Goal: Task Accomplishment & Management: Manage account settings

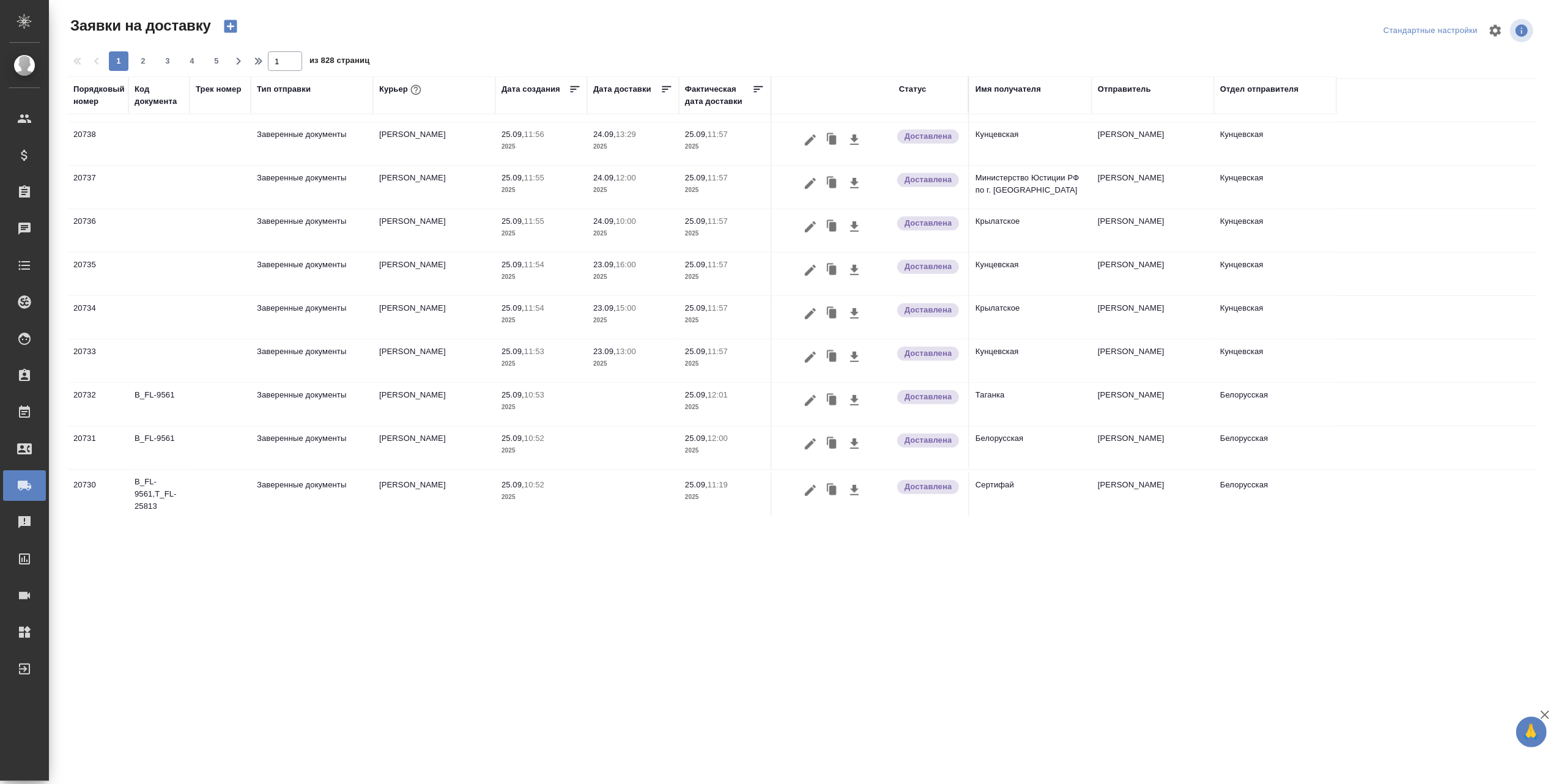
scroll to position [720, 0]
click at [140, 57] on span "2" at bounding box center [143, 61] width 20 height 13
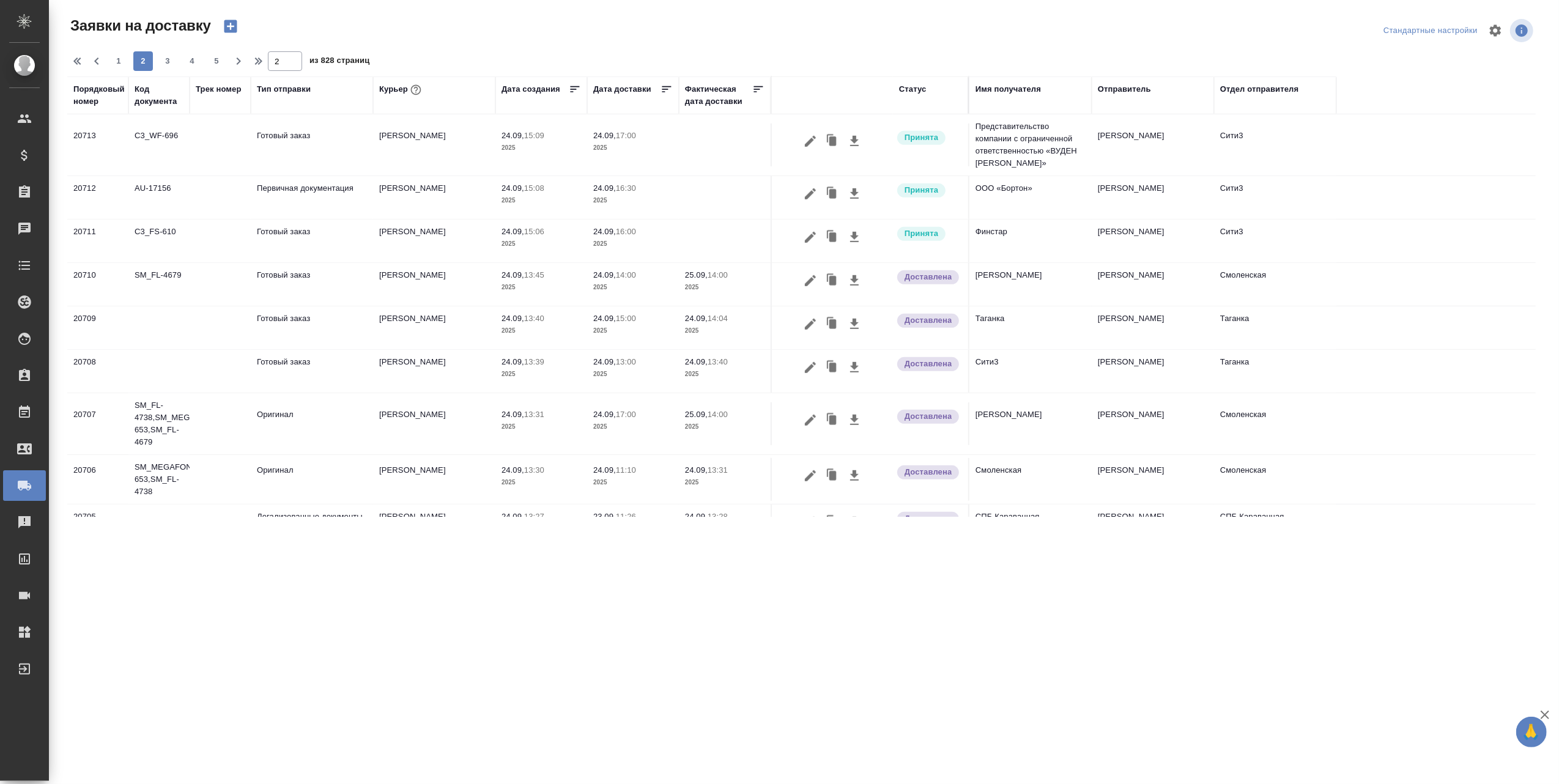
scroll to position [780, 0]
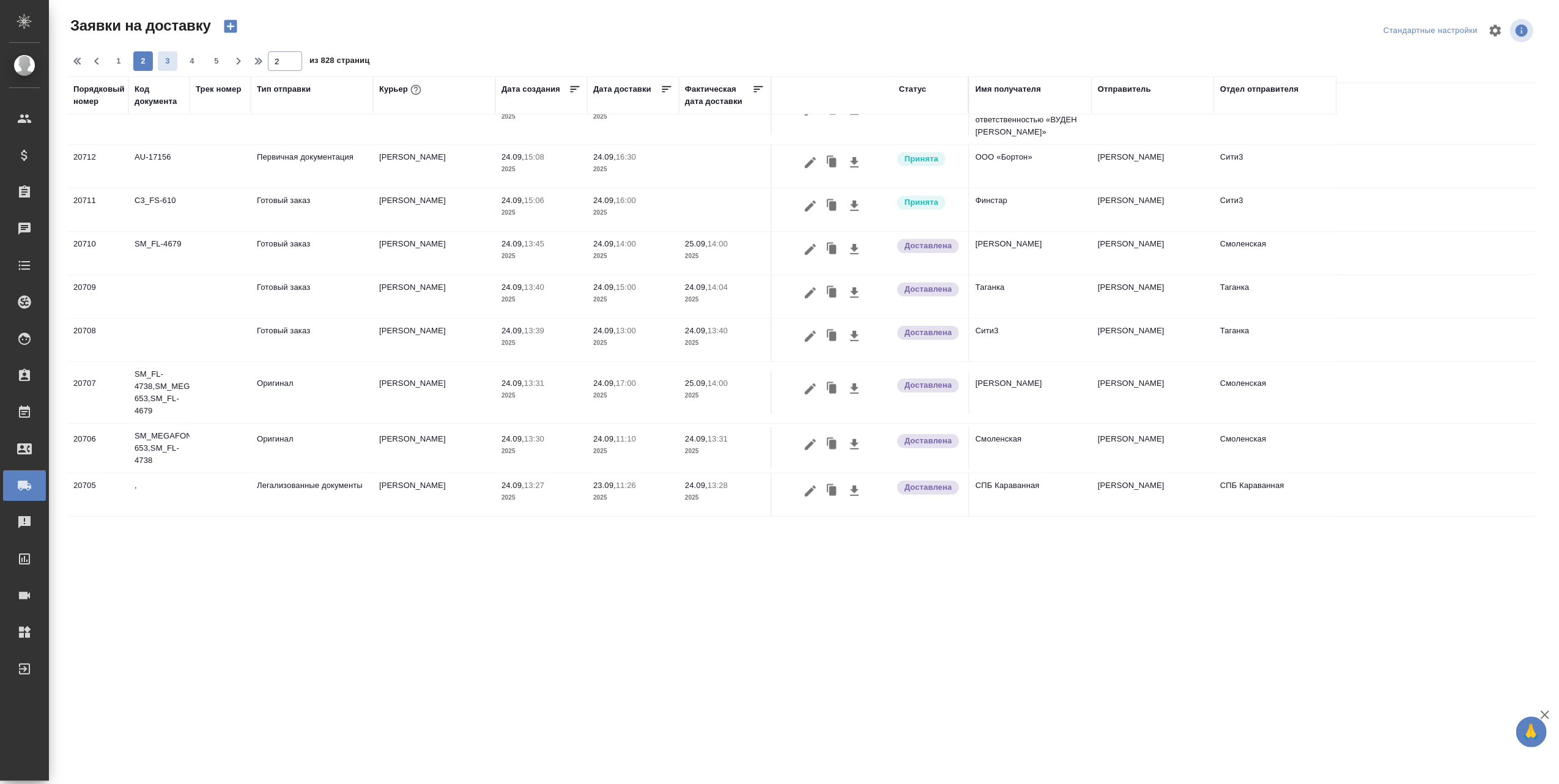
click at [169, 59] on span "3" at bounding box center [167, 61] width 20 height 13
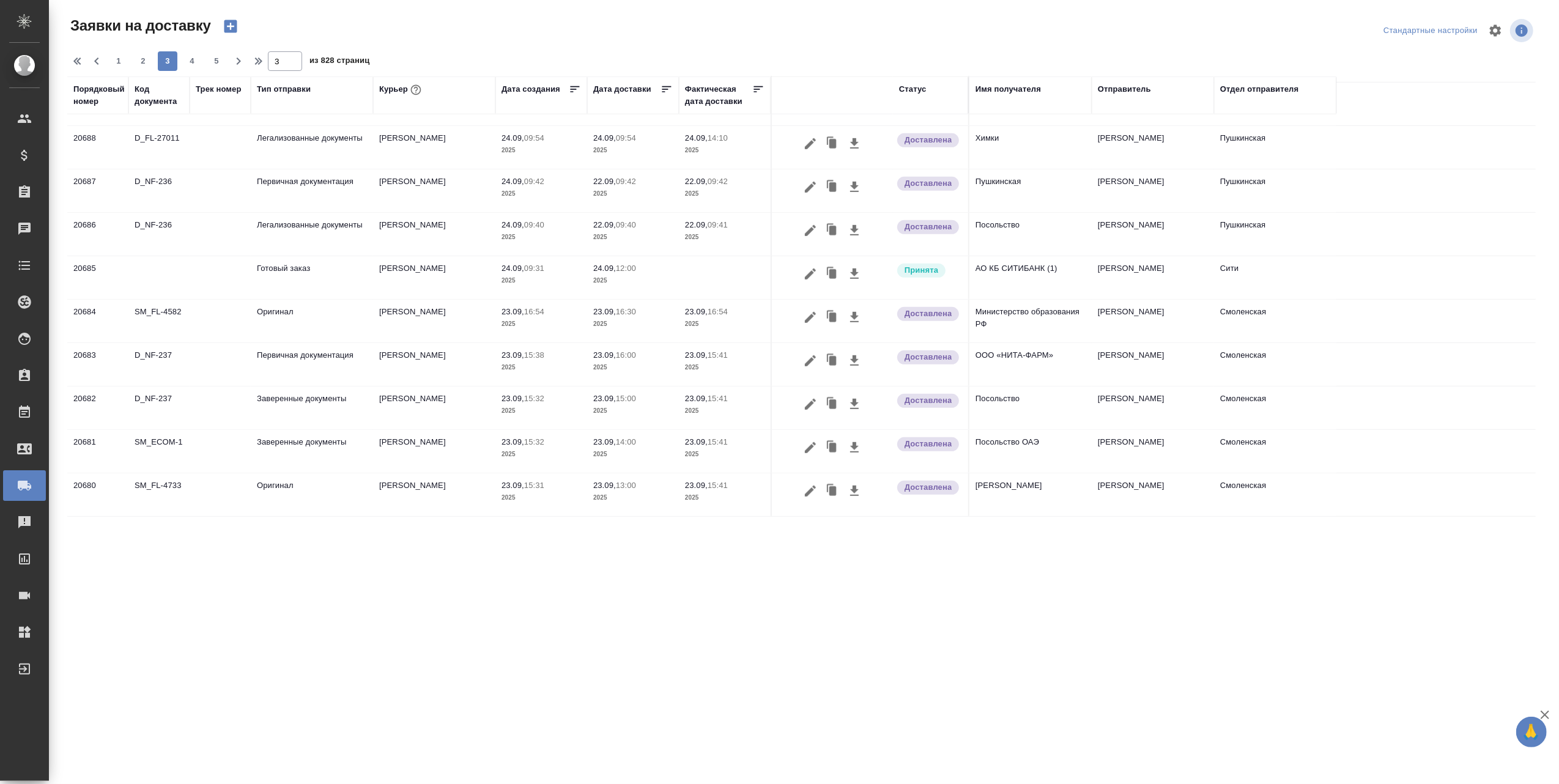
scroll to position [695, 0]
click at [194, 60] on span "4" at bounding box center [193, 61] width 20 height 13
type input "4"
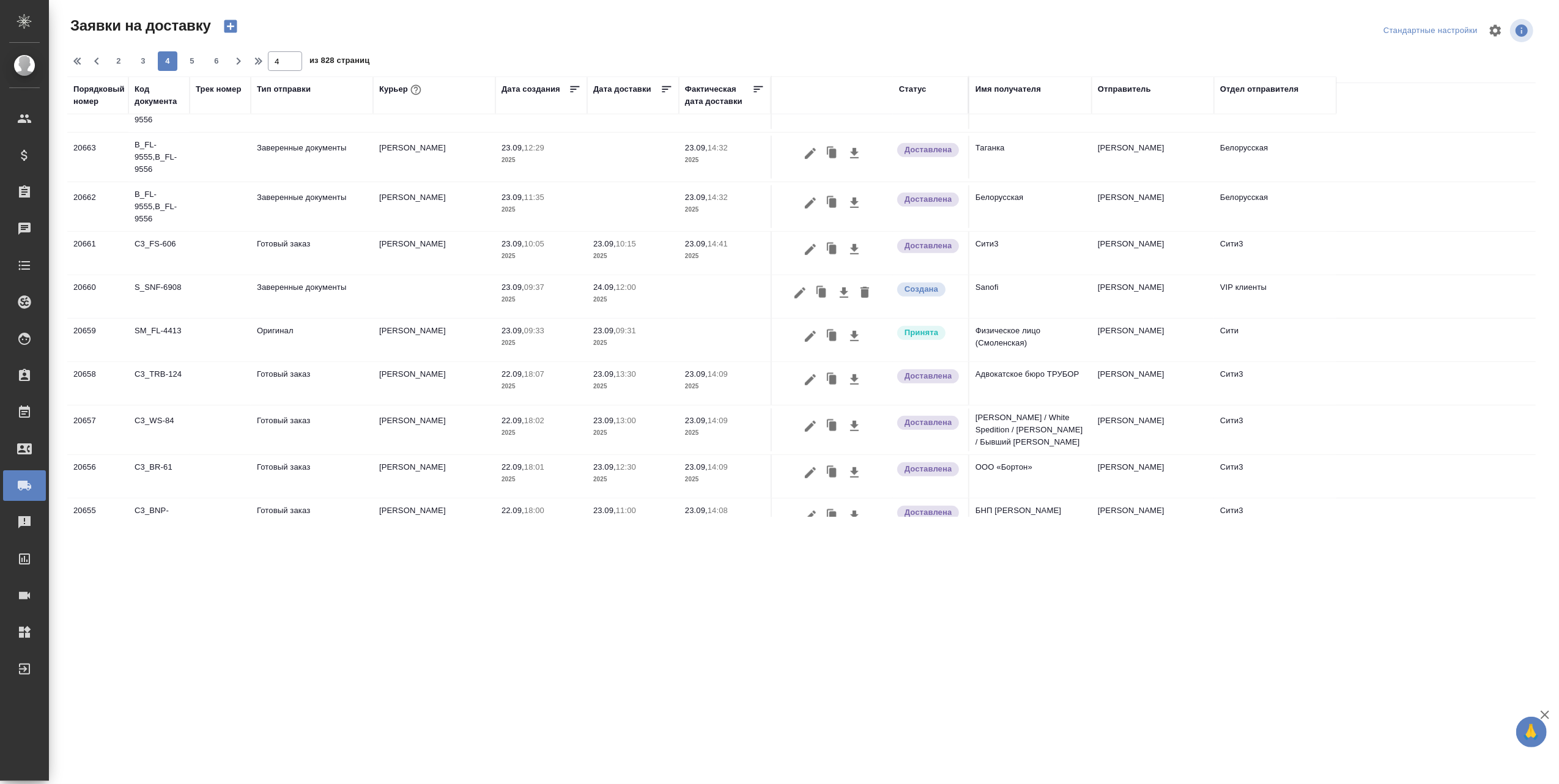
scroll to position [726, 0]
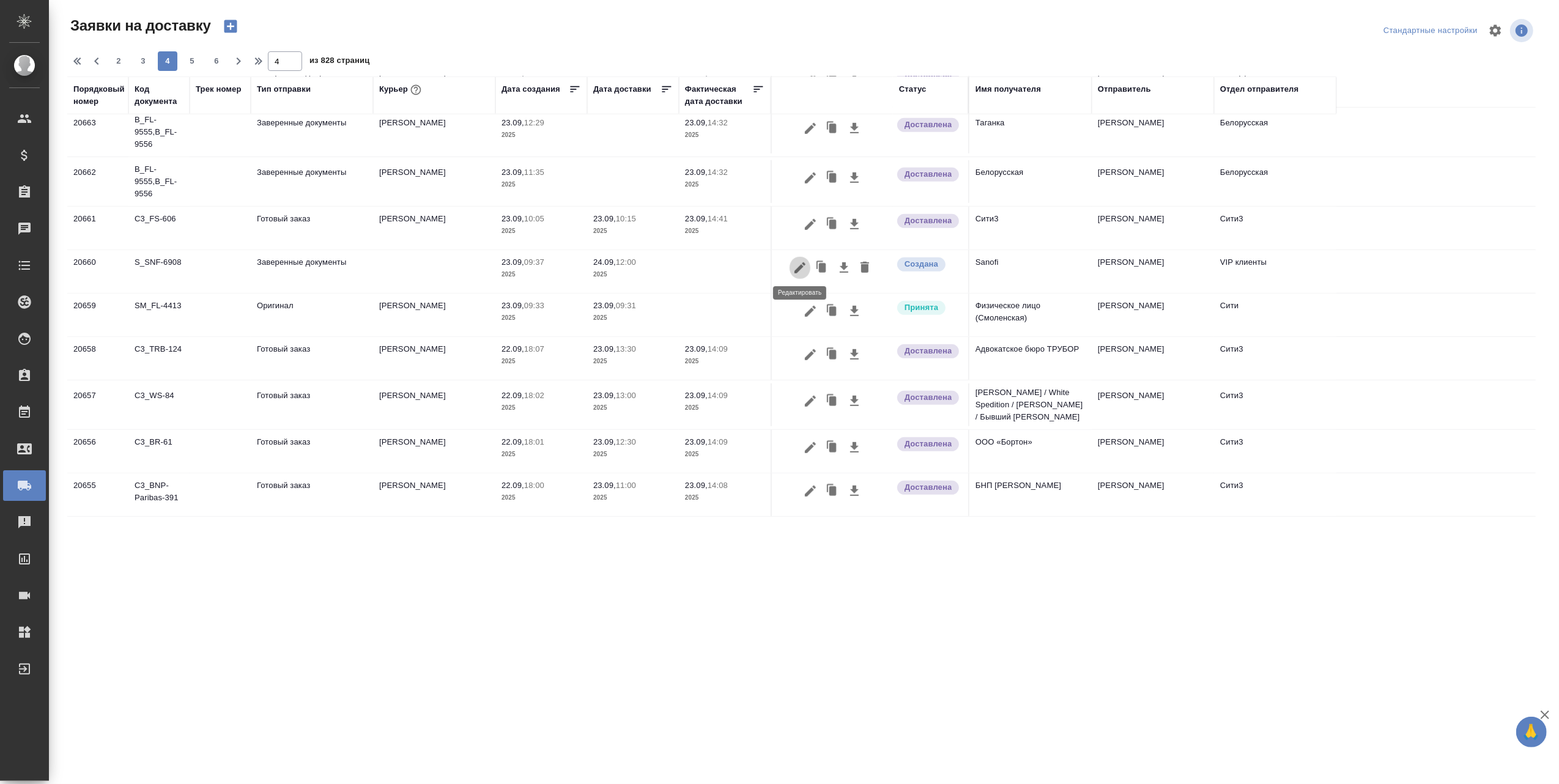
click at [796, 263] on icon "button" at bounding box center [800, 268] width 14 height 14
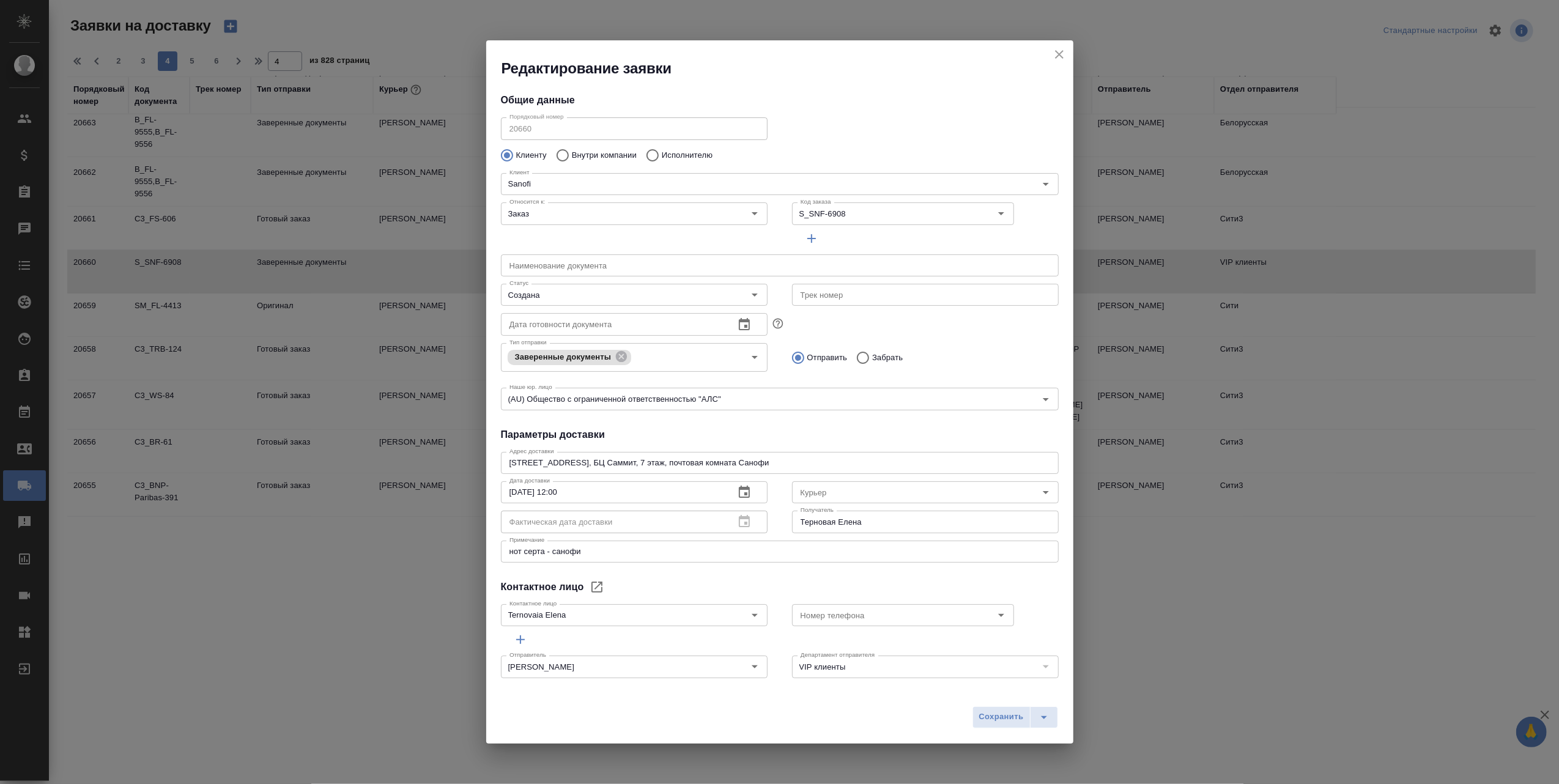
type input "Ternovaia Elena"
click at [1059, 54] on icon "close" at bounding box center [1059, 55] width 9 height 9
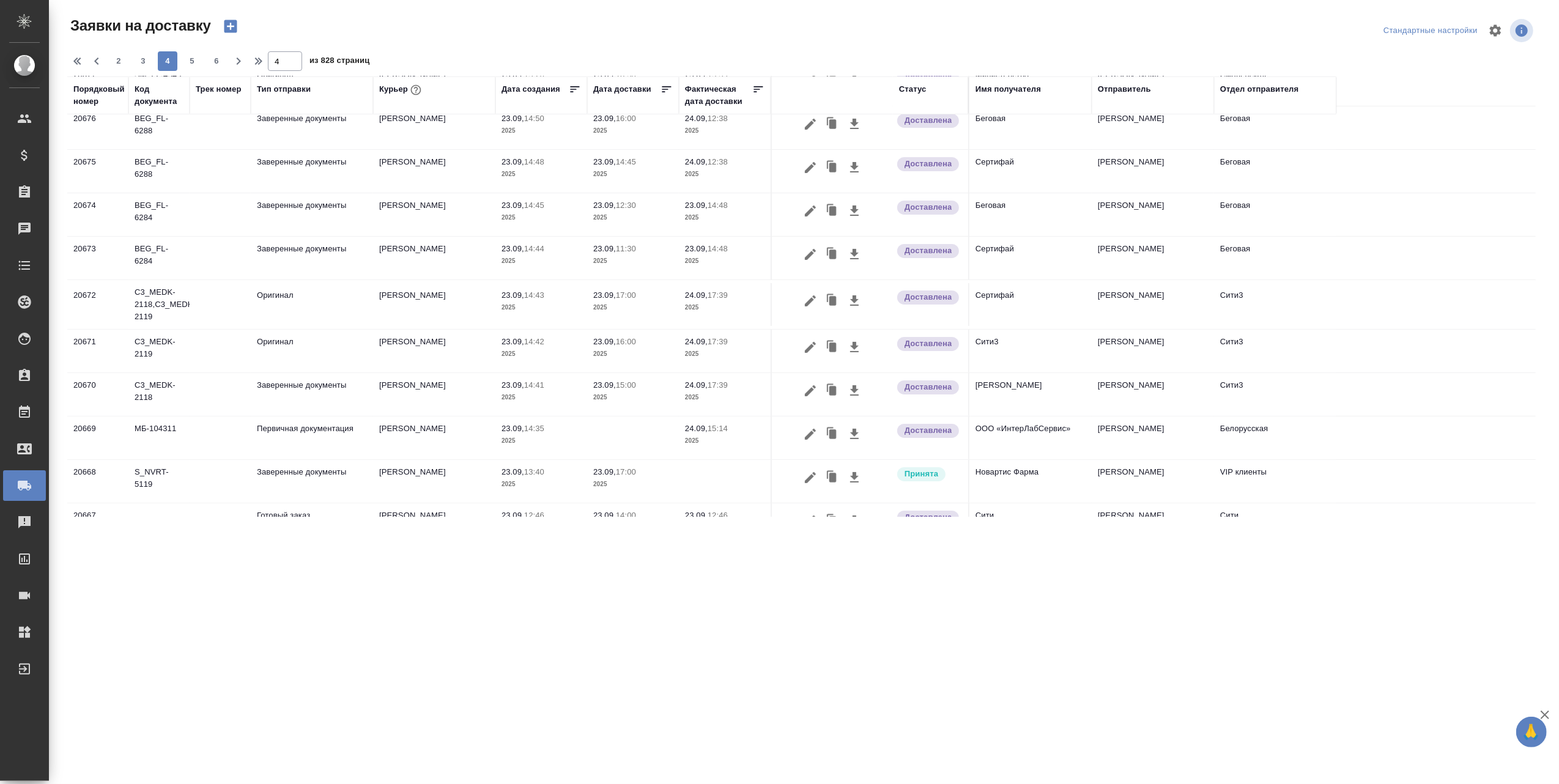
scroll to position [0, 0]
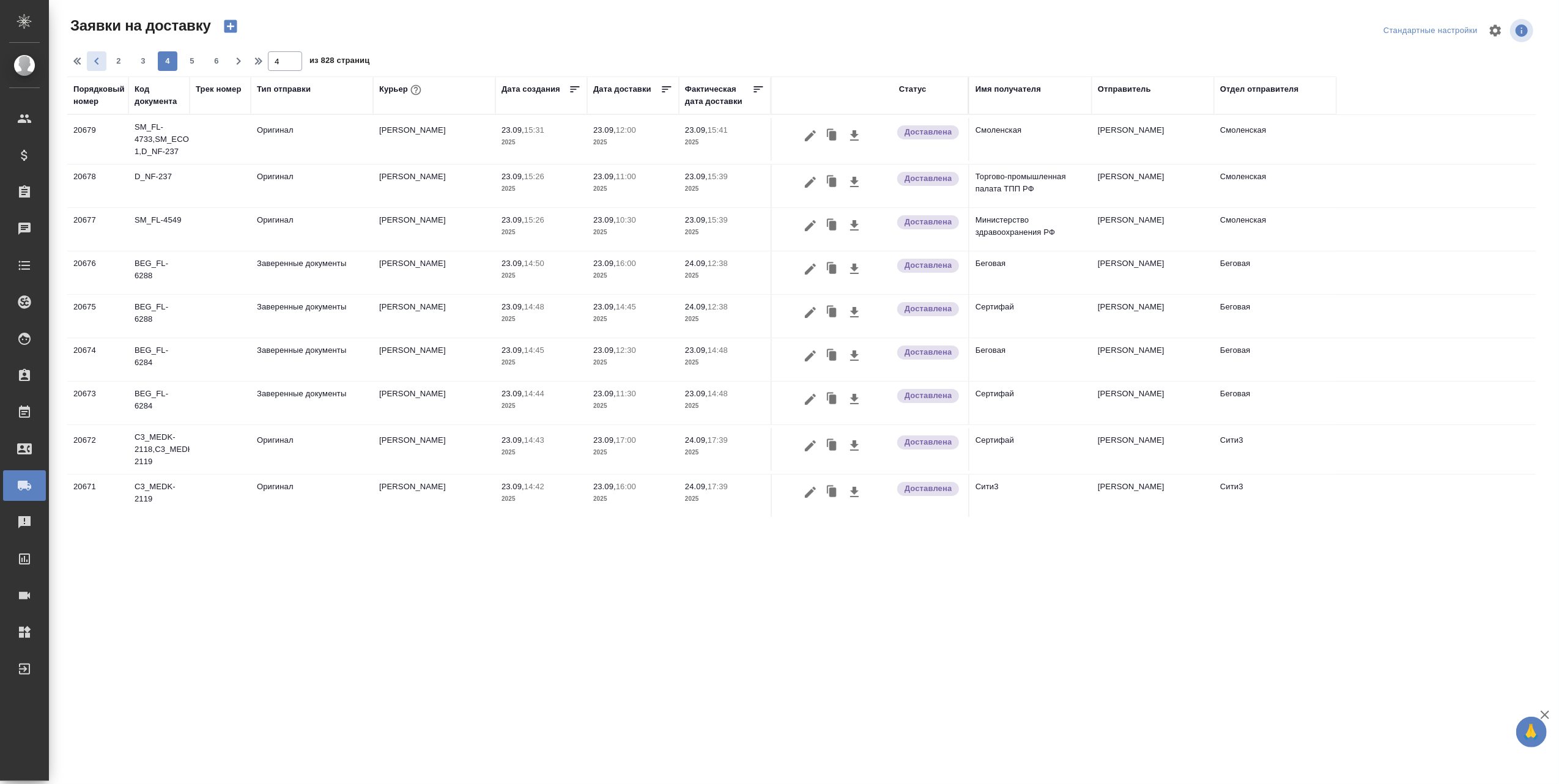
click at [101, 63] on icon "button" at bounding box center [97, 61] width 14 height 14
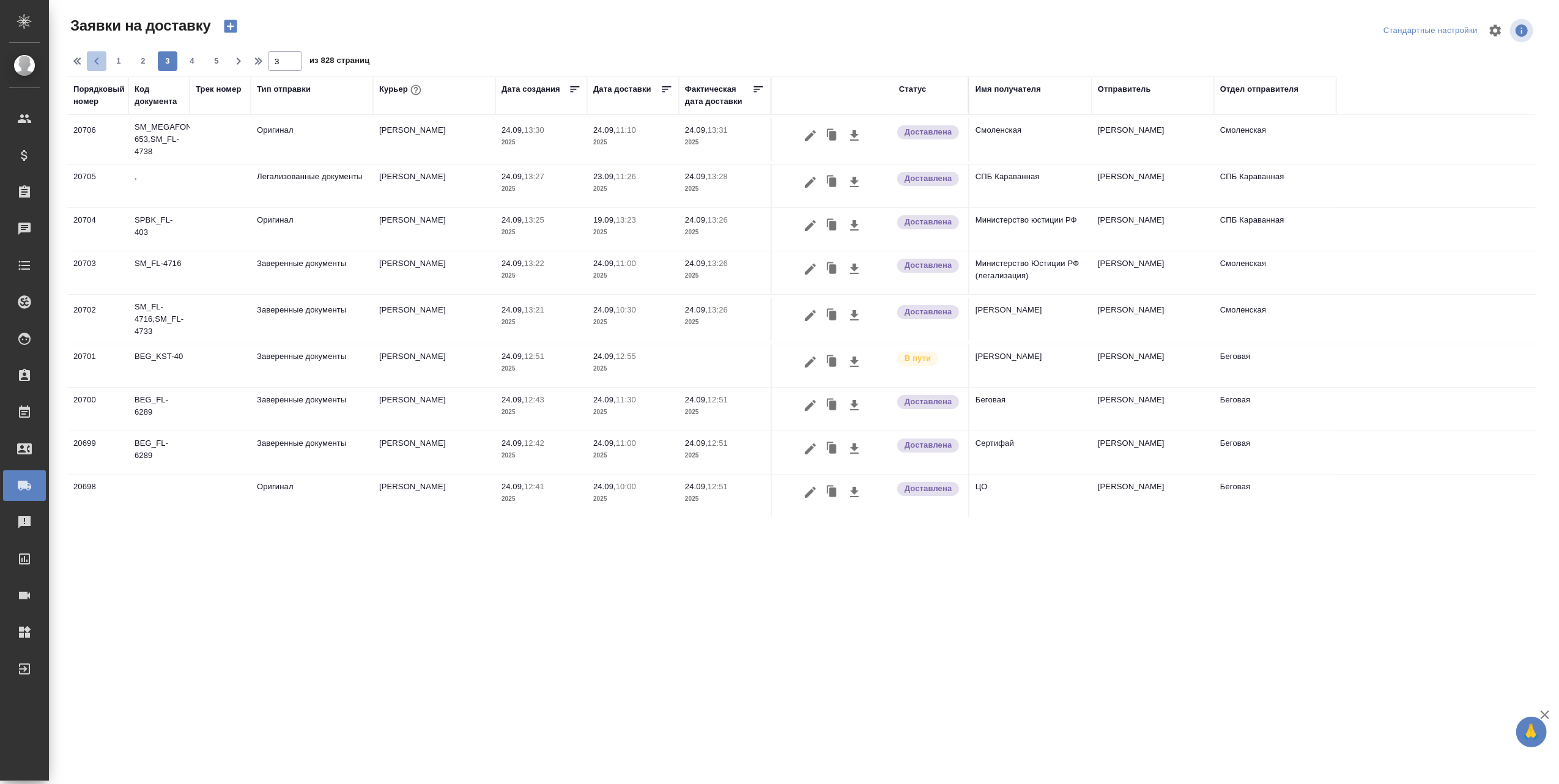
click at [98, 61] on icon "button" at bounding box center [97, 61] width 14 height 14
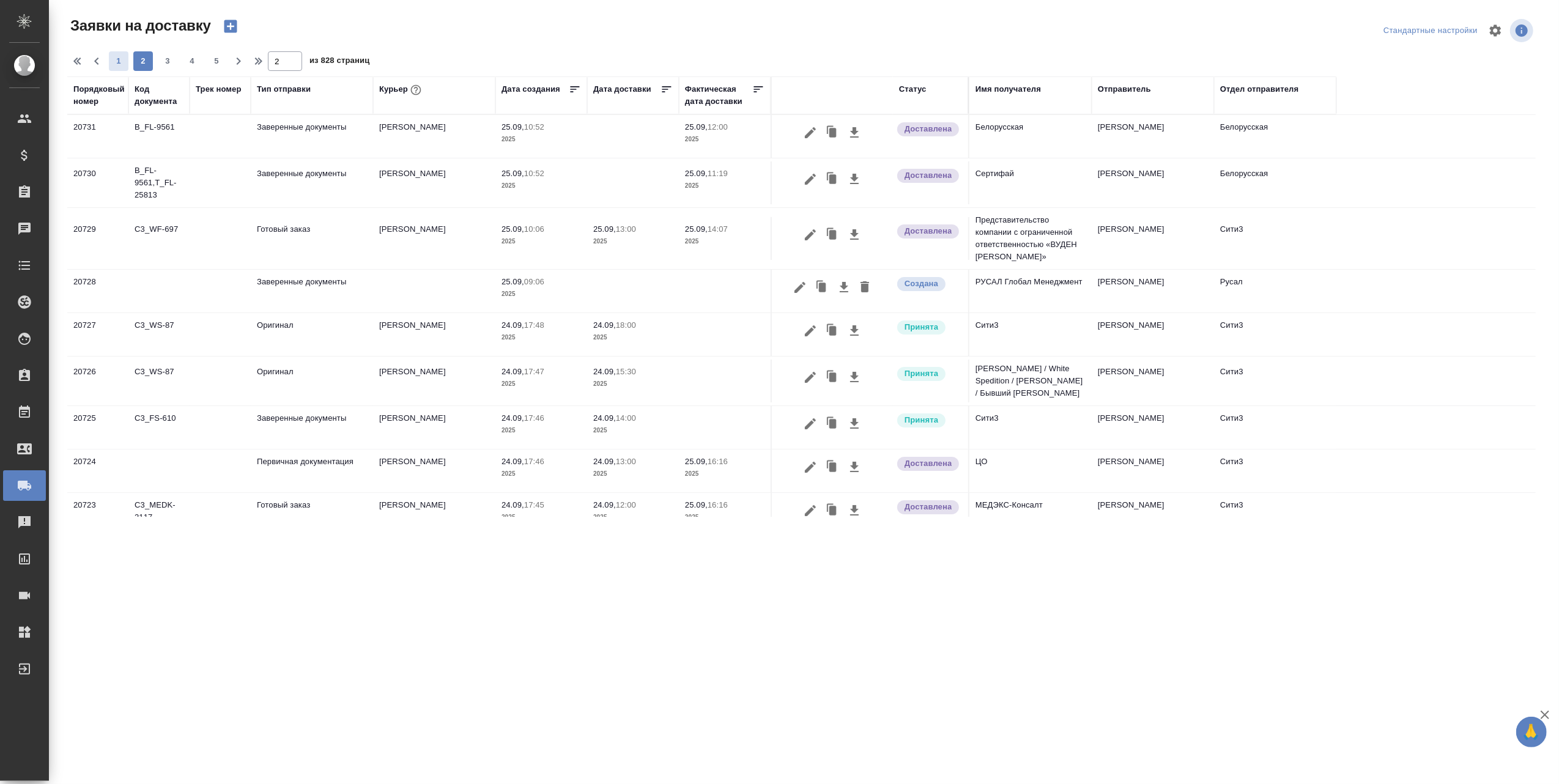
click at [117, 64] on span "1" at bounding box center [119, 61] width 20 height 13
type input "1"
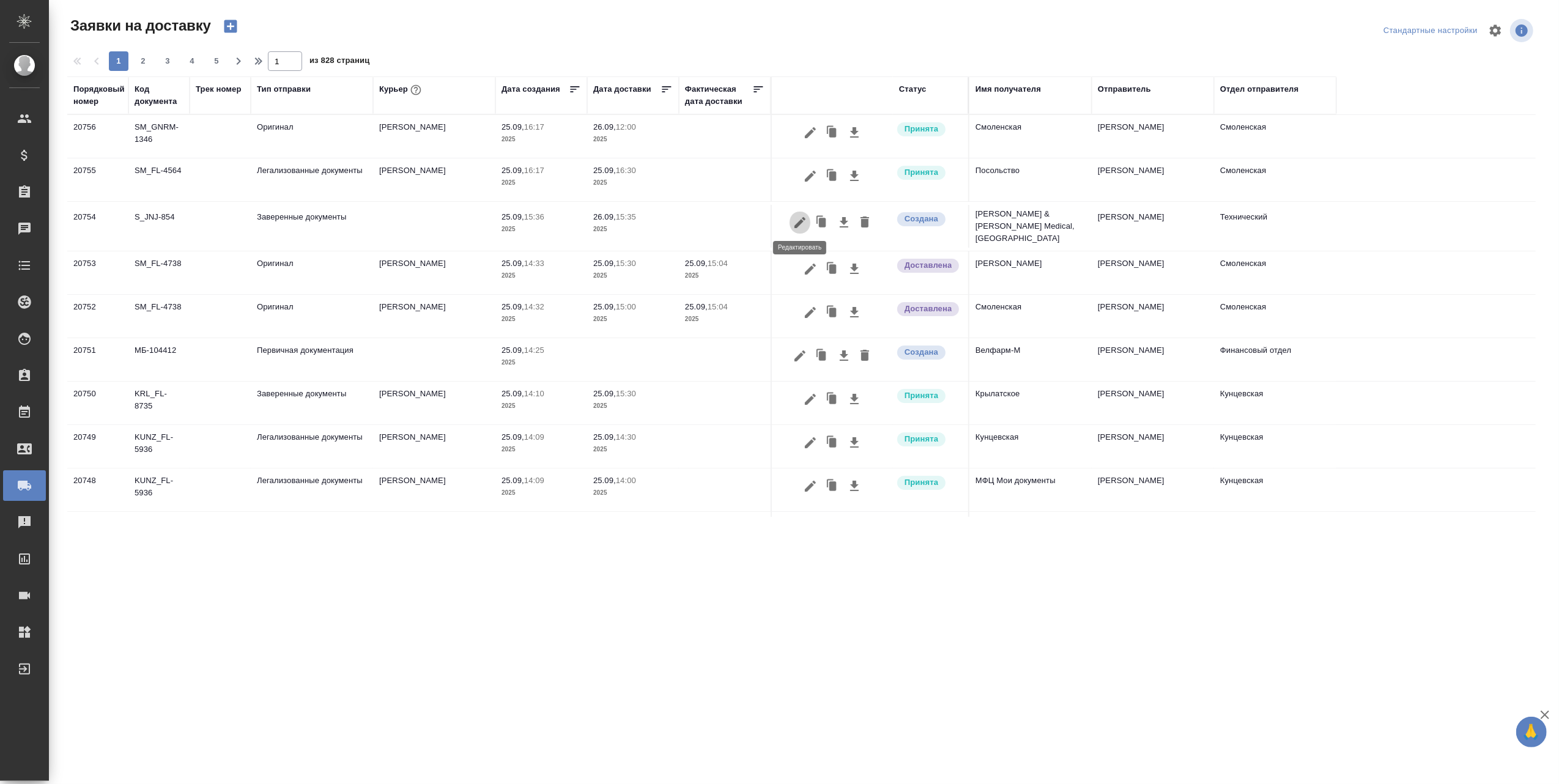
click at [798, 215] on icon "button" at bounding box center [800, 222] width 14 height 14
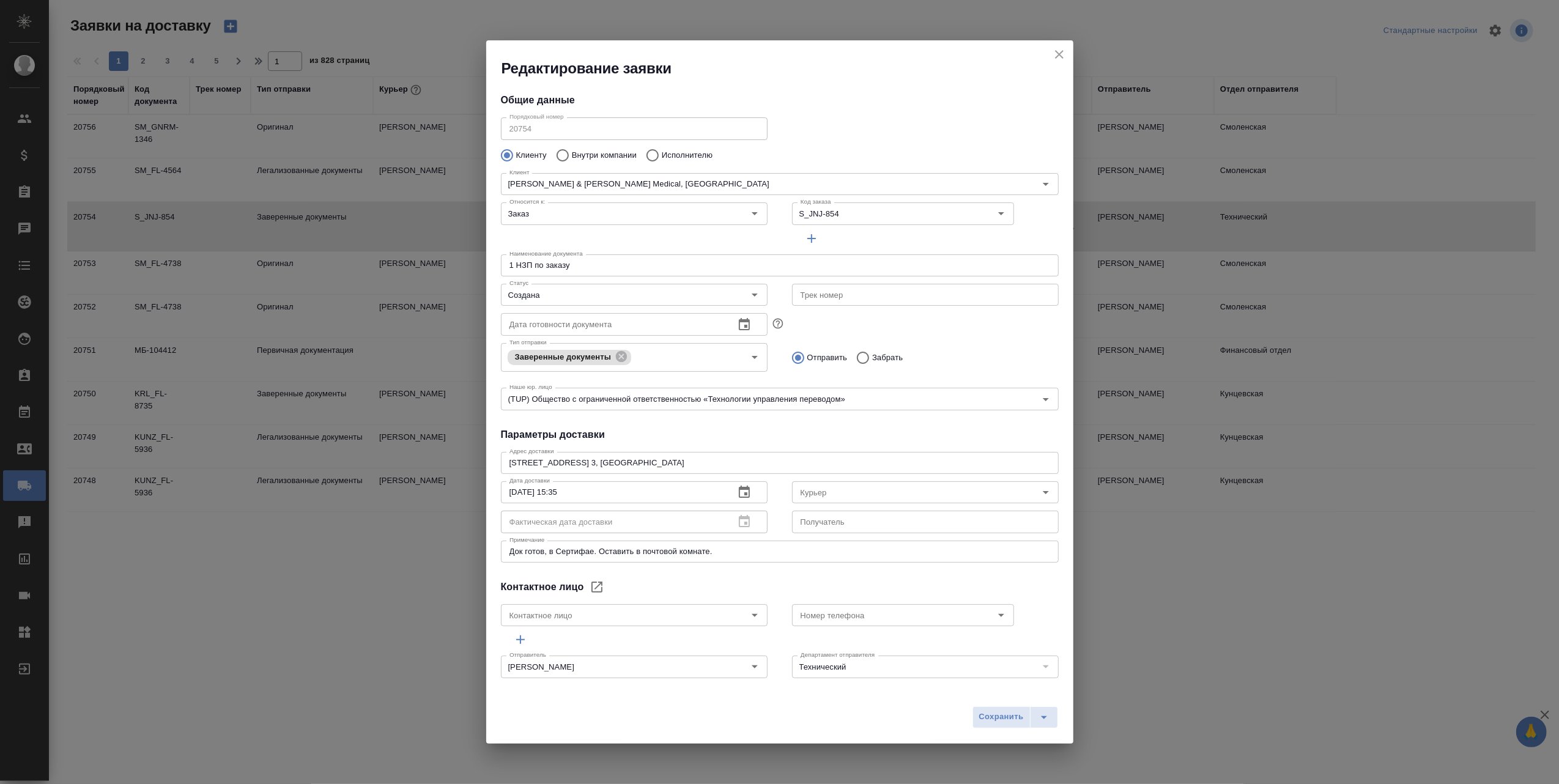
type input "Врублевская Наталья"
type input "+7 926 380 3608"
click at [1042, 491] on icon "Open" at bounding box center [1045, 491] width 6 height 3
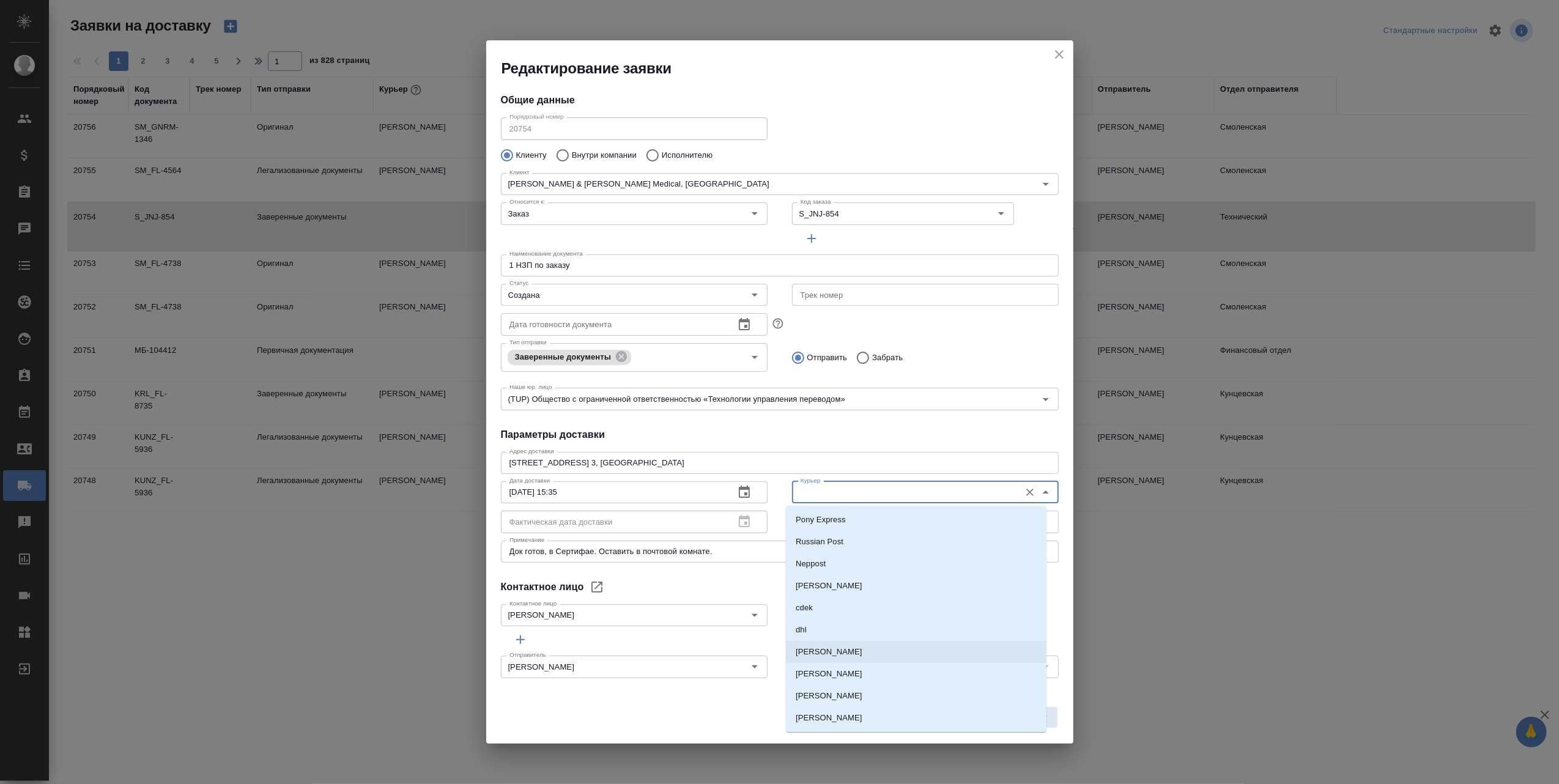
click at [864, 646] on li "Северов [PERSON_NAME]" at bounding box center [916, 652] width 261 height 22
type input "Северов [PERSON_NAME]"
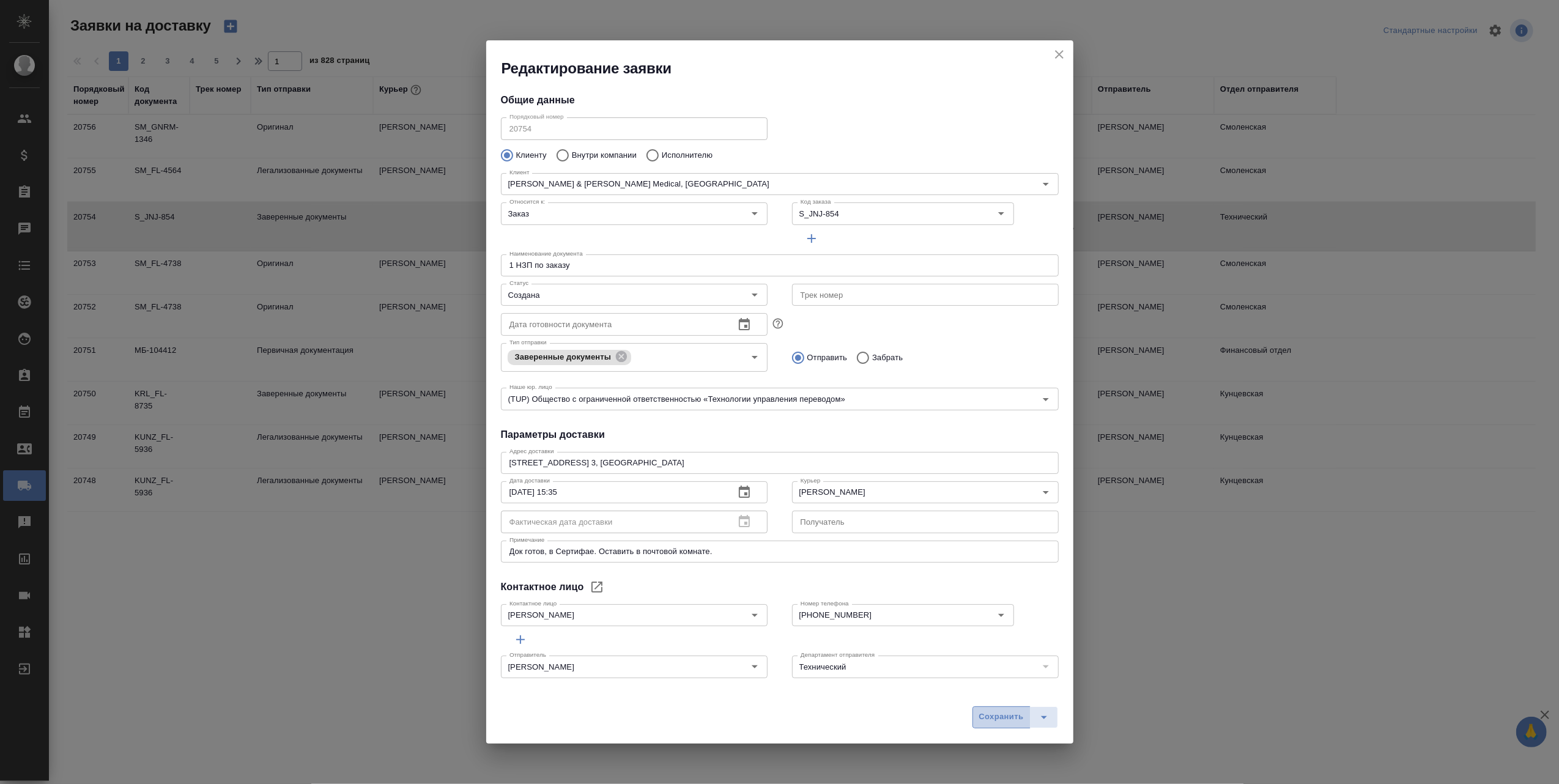
click at [1001, 712] on span "Сохранить" at bounding box center [1001, 717] width 45 height 14
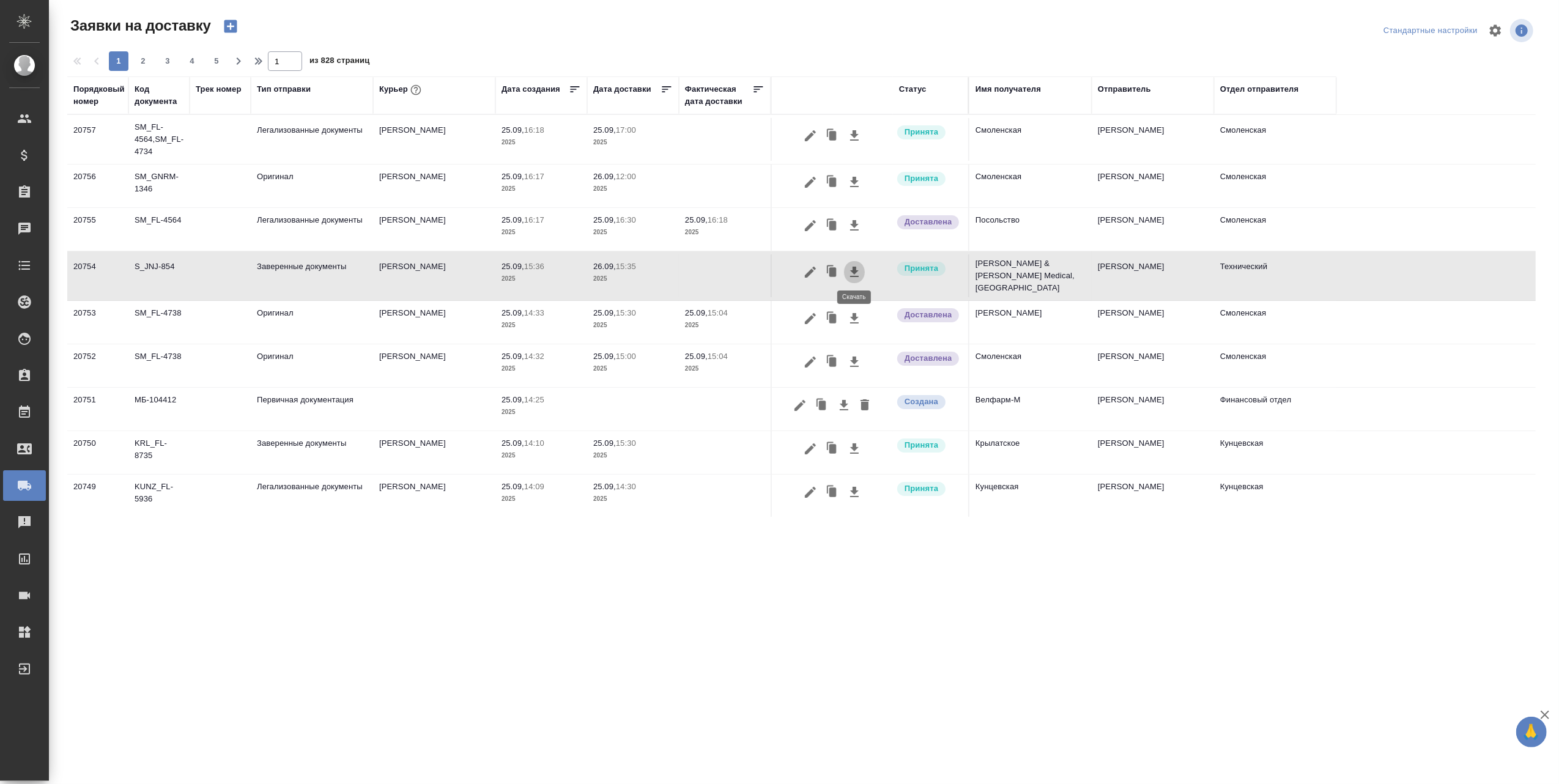
click at [858, 268] on icon "button" at bounding box center [854, 272] width 14 height 14
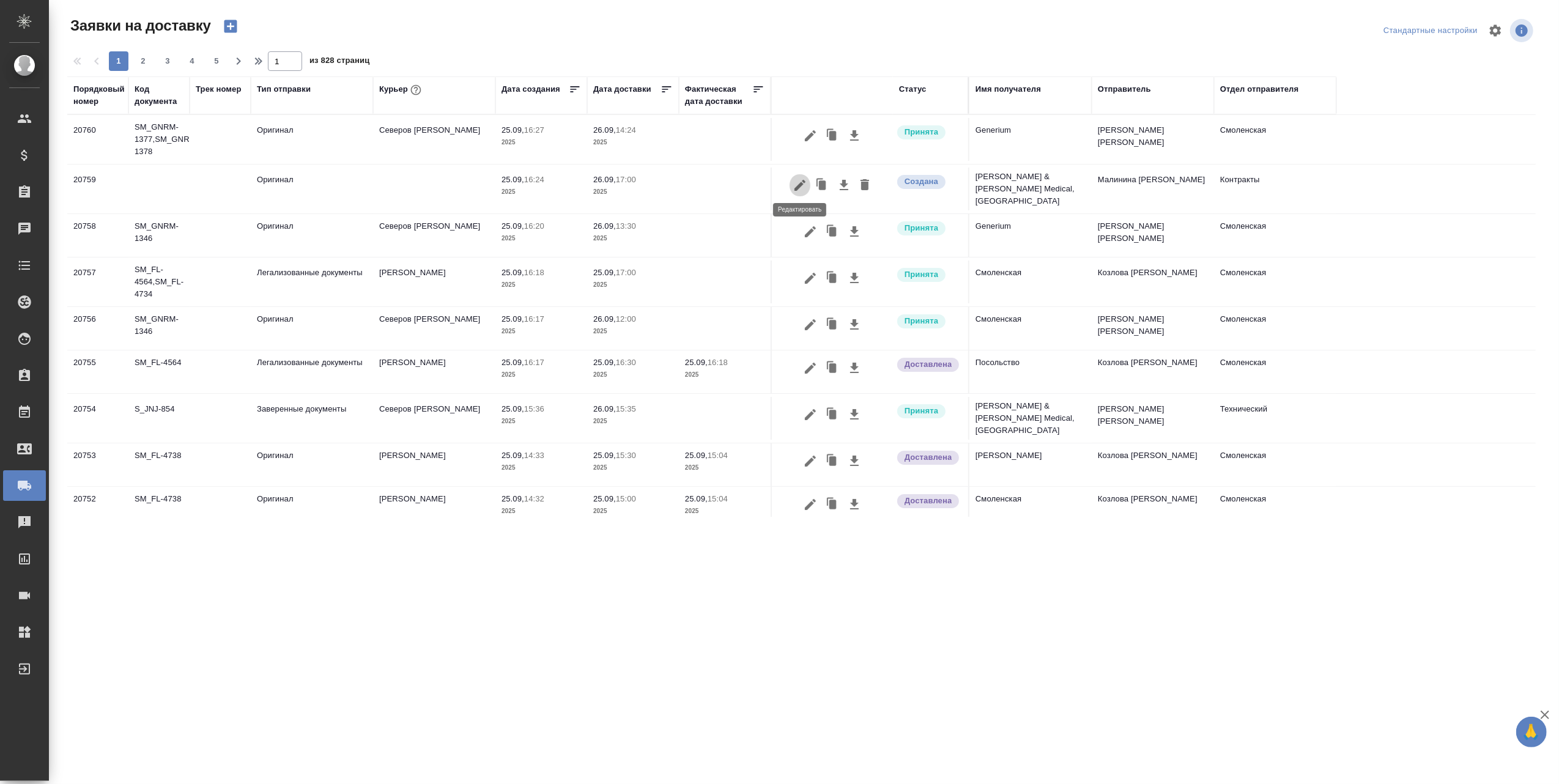
click at [793, 182] on icon "button" at bounding box center [800, 185] width 14 height 14
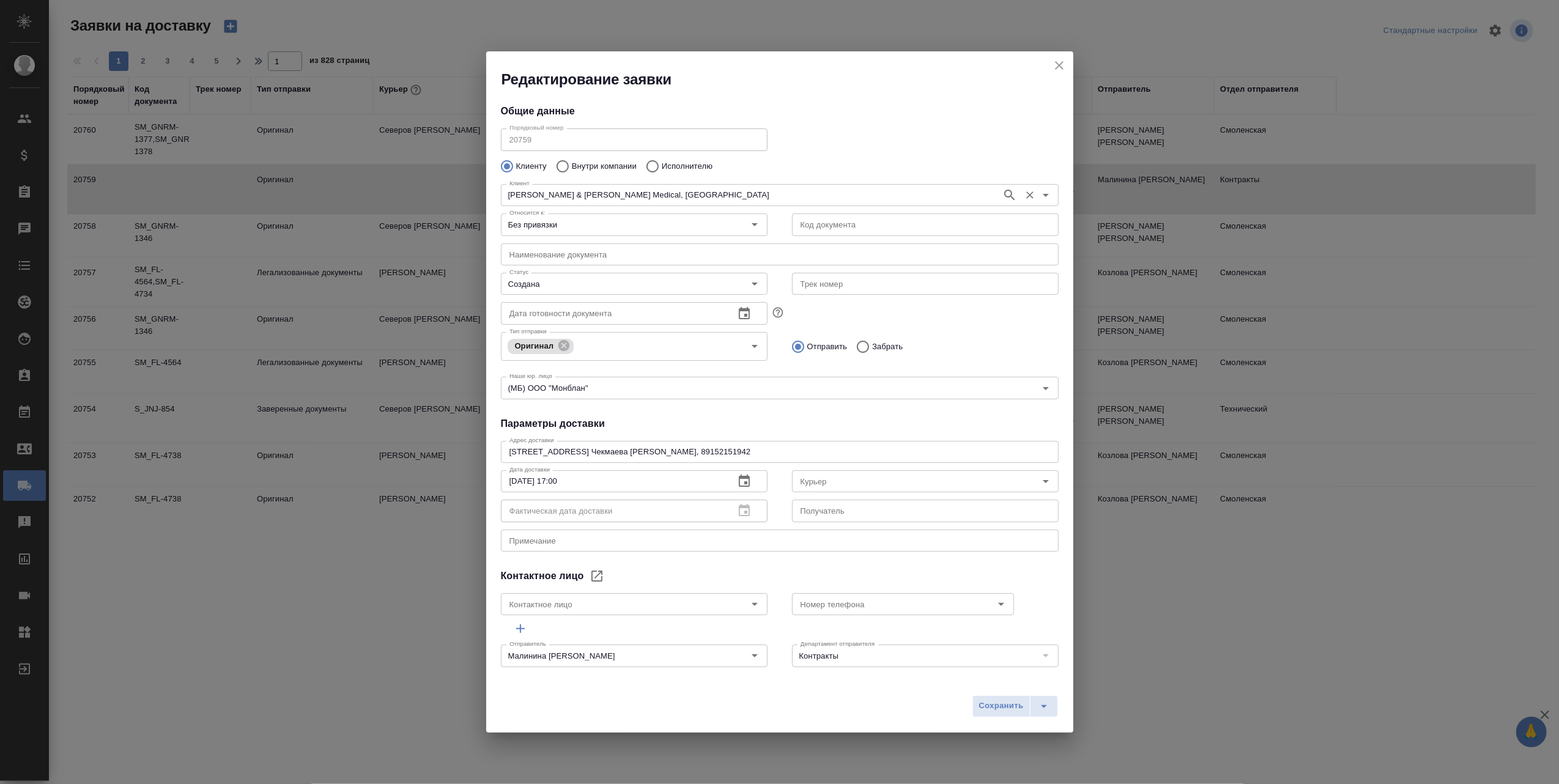
type input "[PERSON_NAME]"
click at [1042, 480] on icon "Open" at bounding box center [1045, 481] width 6 height 3
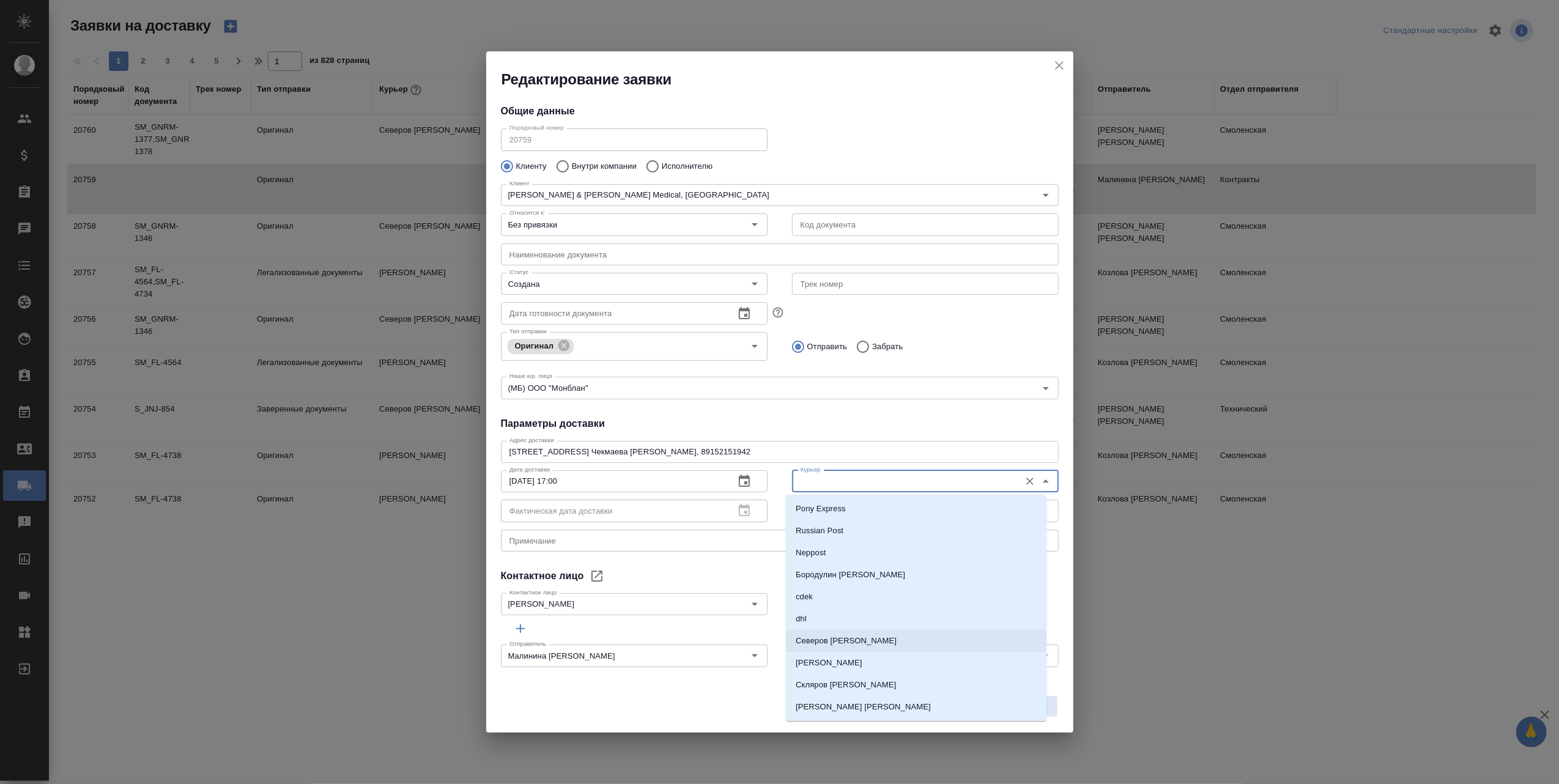
click at [849, 643] on li "Северов [PERSON_NAME]" at bounding box center [916, 640] width 261 height 22
type input "Северов [PERSON_NAME]"
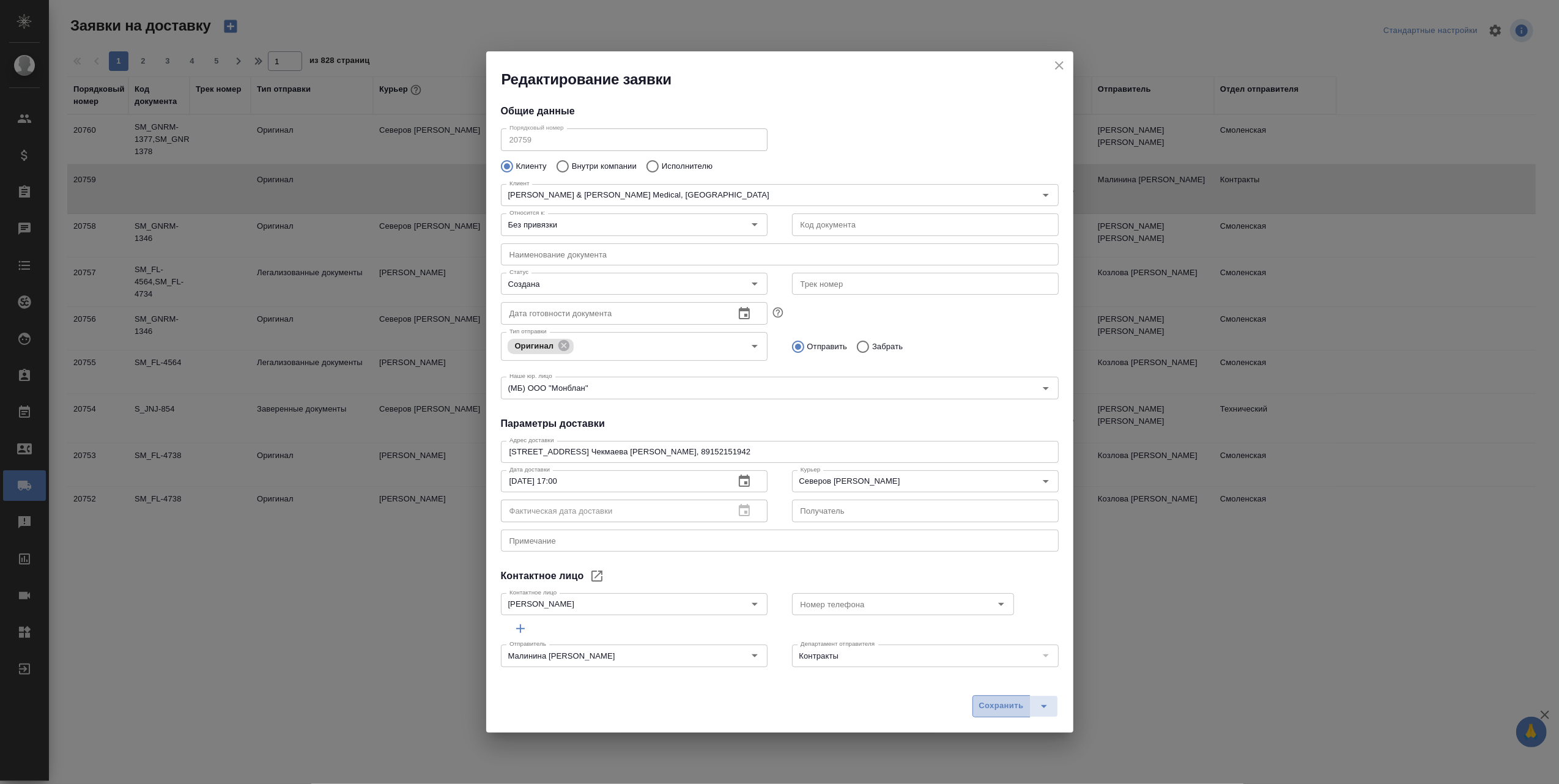
click at [1006, 704] on span "Сохранить" at bounding box center [1001, 706] width 45 height 14
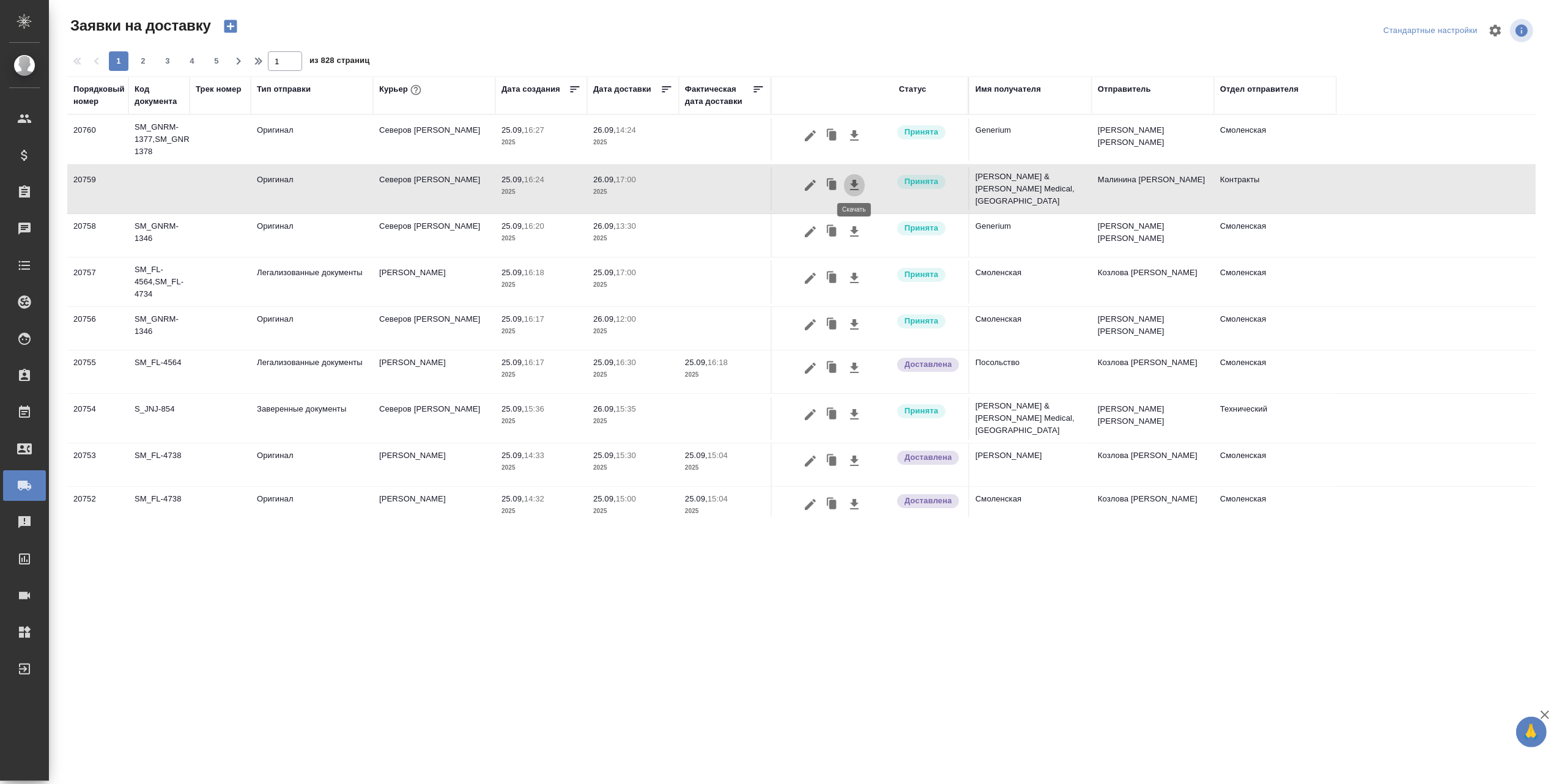
click at [853, 182] on icon "button" at bounding box center [854, 185] width 9 height 11
